Goal: Task Accomplishment & Management: Manage account settings

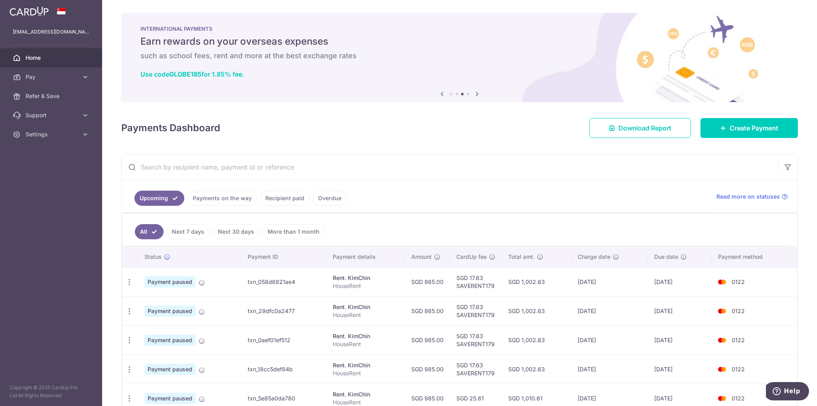
scroll to position [44, 0]
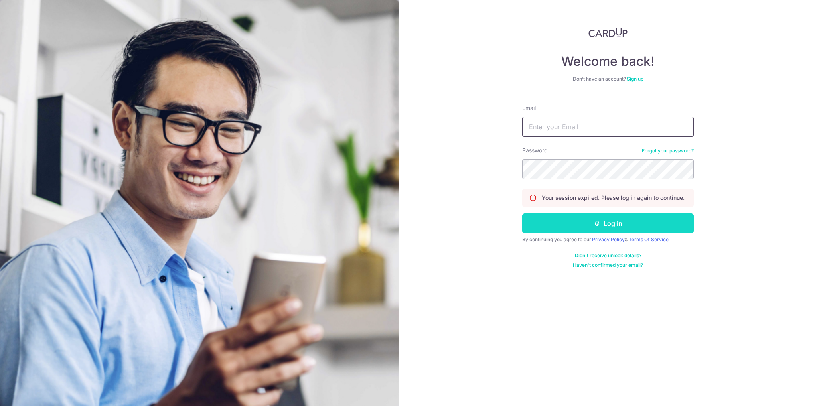
type input "[EMAIL_ADDRESS][DOMAIN_NAME]"
drag, startPoint x: 595, startPoint y: 219, endPoint x: 595, endPoint y: 225, distance: 6.0
click at [595, 219] on button "Log in" at bounding box center [608, 223] width 172 height 20
click at [599, 226] on icon "submit" at bounding box center [597, 223] width 6 height 6
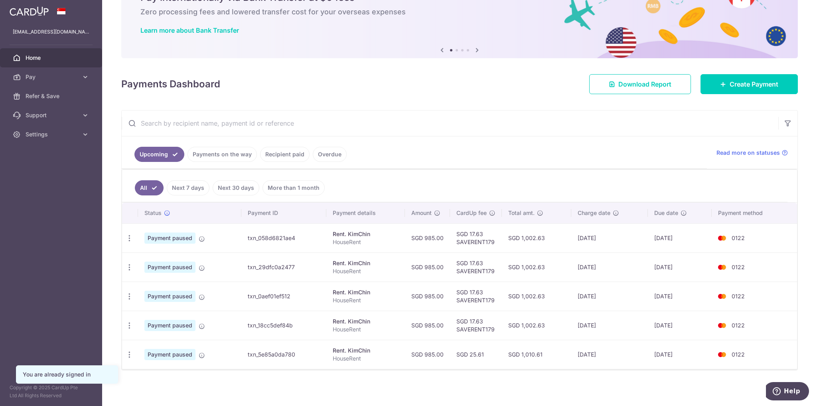
scroll to position [44, 0]
click at [198, 235] on td "Payment paused" at bounding box center [189, 237] width 103 height 29
click at [202, 237] on icon at bounding box center [202, 238] width 6 height 6
click at [485, 96] on div "× Pause Schedule Pause all future payments in this series Pause just this one p…" at bounding box center [459, 203] width 715 height 406
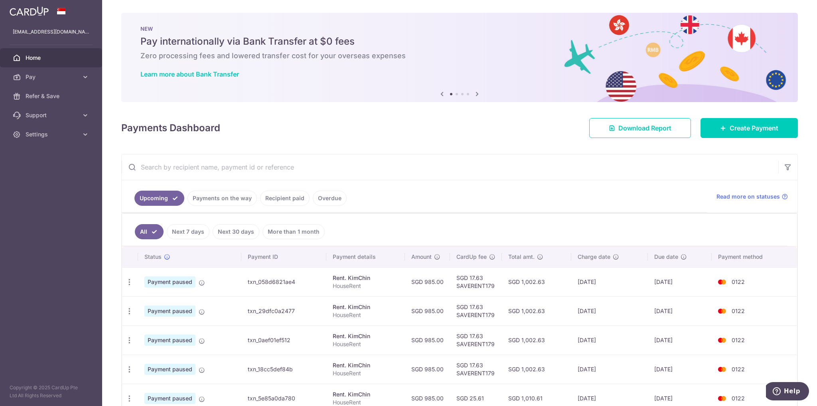
scroll to position [0, 0]
